Goal: Navigation & Orientation: Find specific page/section

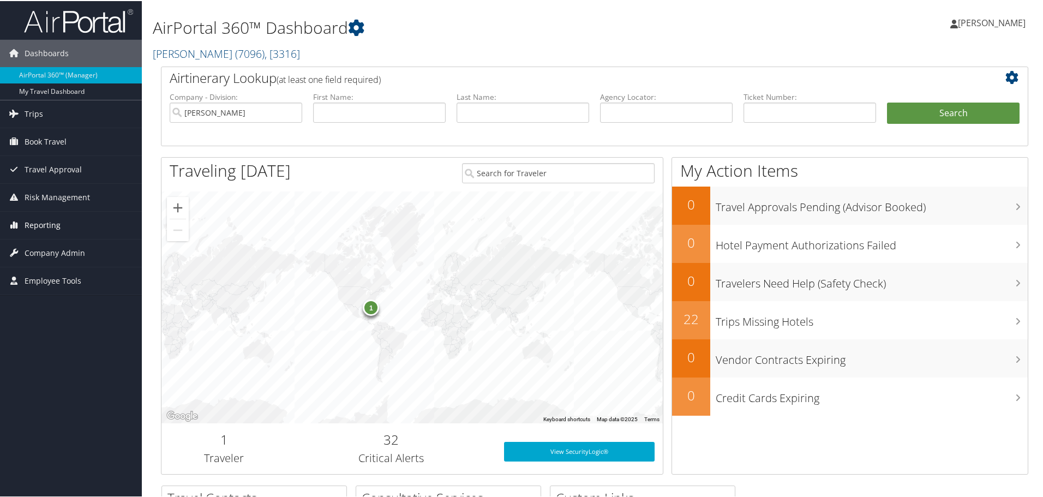
click at [61, 222] on link "Reporting" at bounding box center [71, 224] width 142 height 27
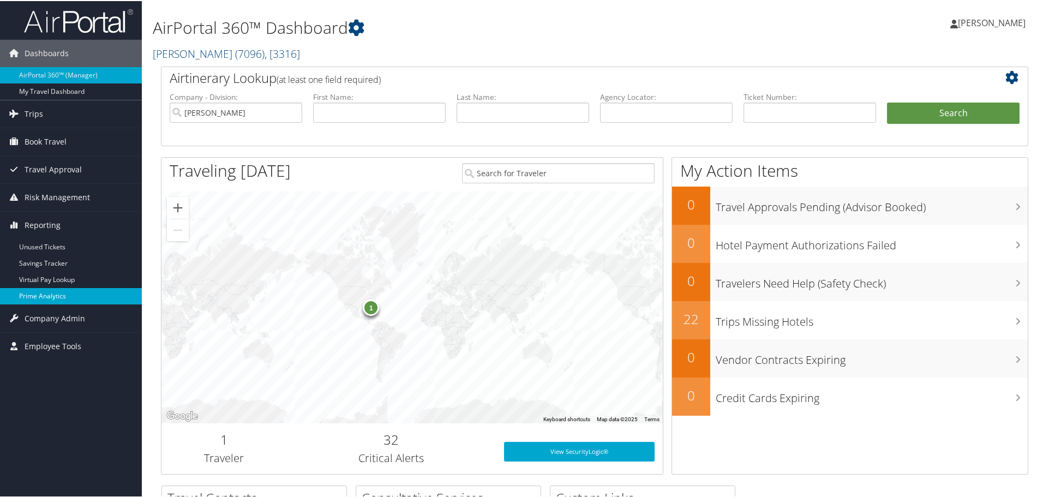
click at [61, 294] on link "Prime Analytics" at bounding box center [71, 295] width 142 height 16
